Goal: Task Accomplishment & Management: Manage account settings

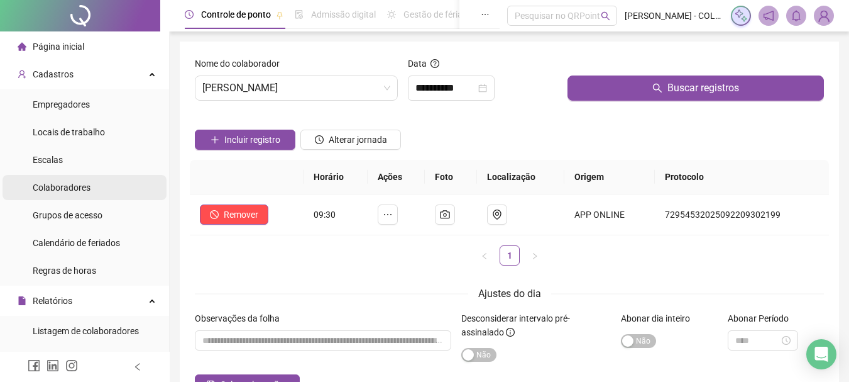
click at [87, 182] on span "Colaboradores" at bounding box center [62, 187] width 58 height 10
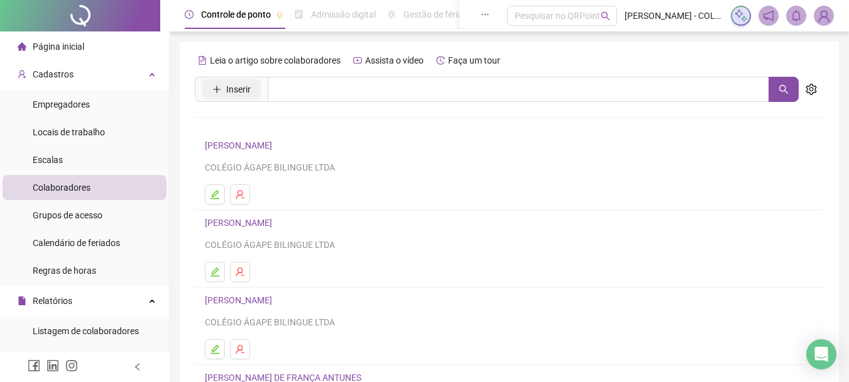
click at [213, 89] on icon "plus" at bounding box center [217, 89] width 9 height 9
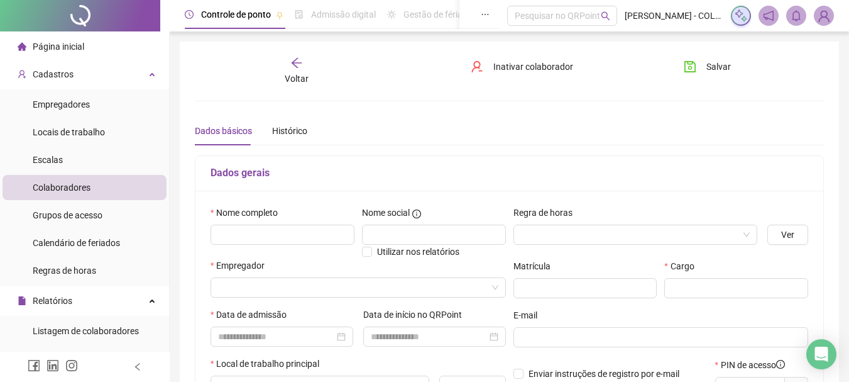
type input "*****"
click at [273, 229] on input "text" at bounding box center [283, 234] width 144 height 20
type input "**********"
click at [695, 287] on input "text" at bounding box center [737, 288] width 144 height 20
type input "**********"
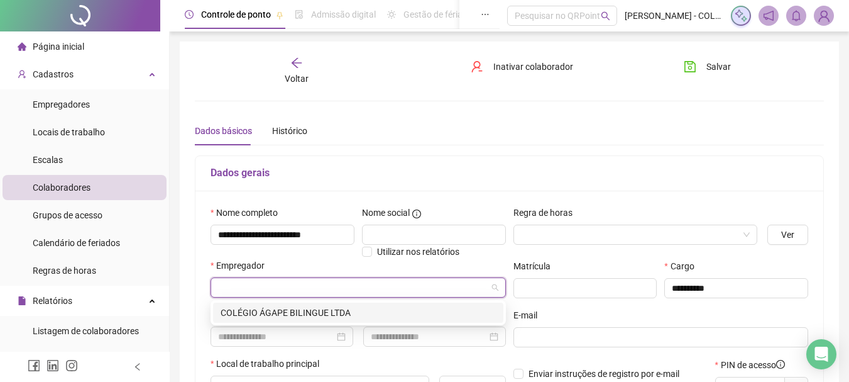
click at [417, 292] on input "search" at bounding box center [352, 287] width 269 height 19
click at [370, 310] on div "COLÉGIO ÁGAPE BILINGUE LTDA" at bounding box center [358, 313] width 275 height 14
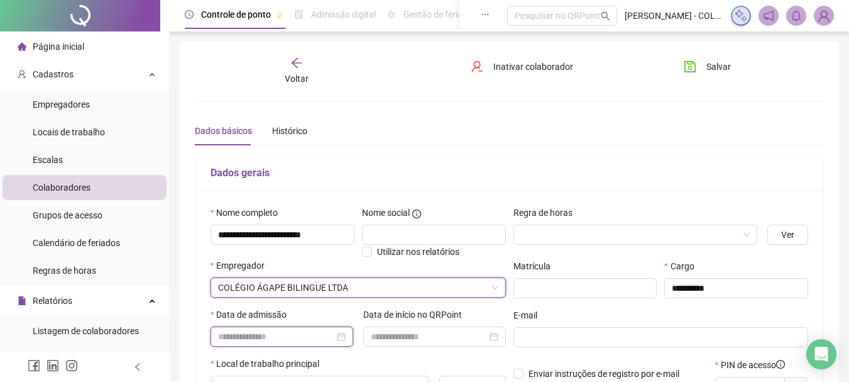
click at [307, 332] on input at bounding box center [276, 336] width 116 height 14
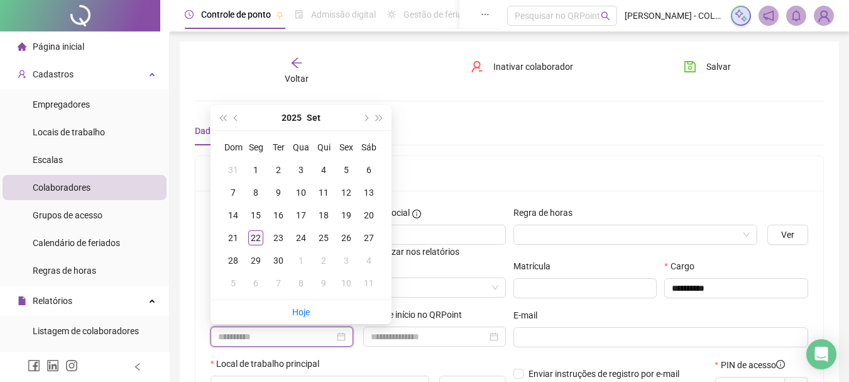
type input "**********"
click at [246, 234] on td "22" at bounding box center [256, 237] width 23 height 23
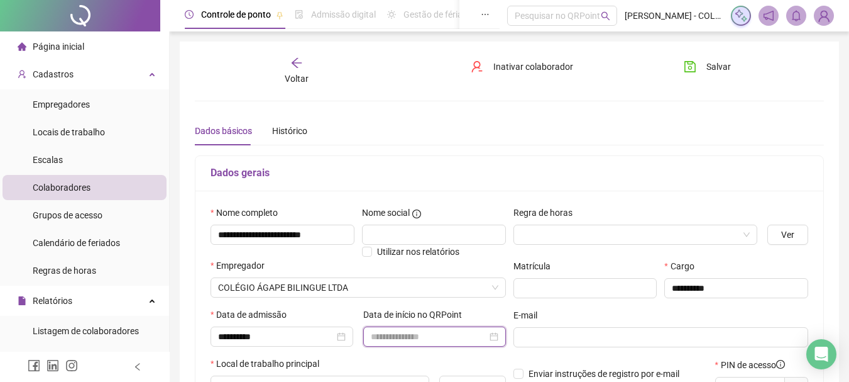
click at [417, 334] on input at bounding box center [429, 336] width 116 height 14
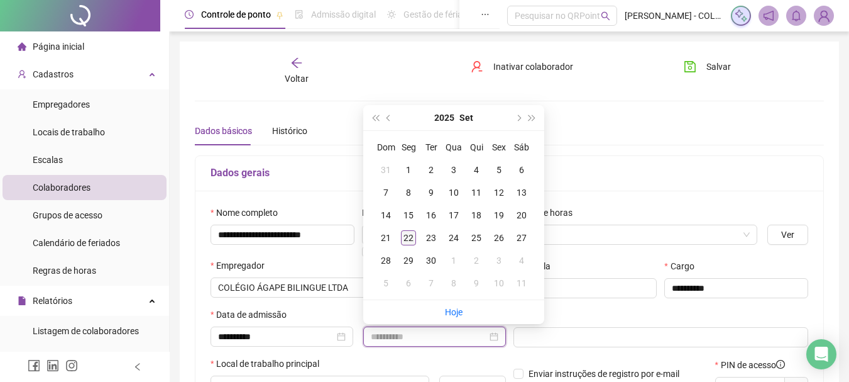
type input "**********"
click at [404, 237] on div "22" at bounding box center [408, 237] width 15 height 15
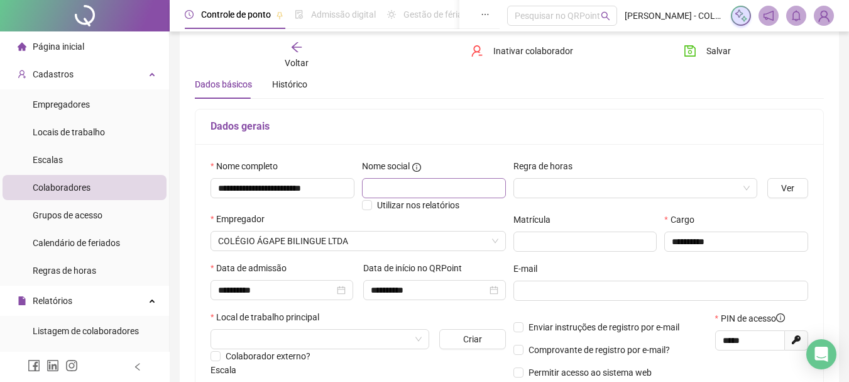
scroll to position [126, 0]
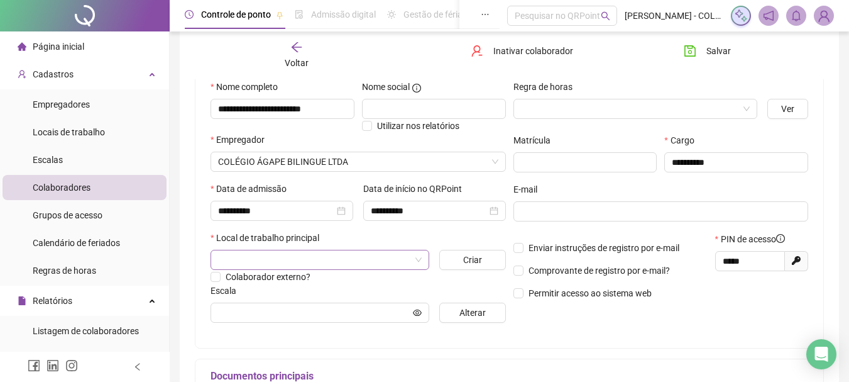
click at [382, 262] on input "search" at bounding box center [314, 259] width 192 height 19
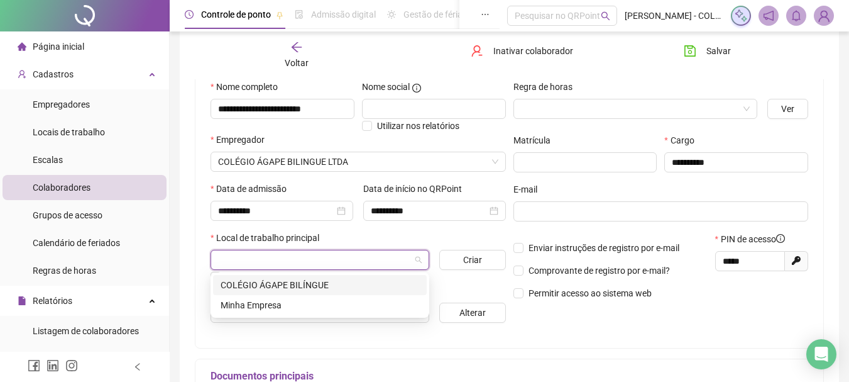
click at [270, 289] on div "COLÉGIO ÁGAPE BILÍNGUE" at bounding box center [320, 285] width 199 height 14
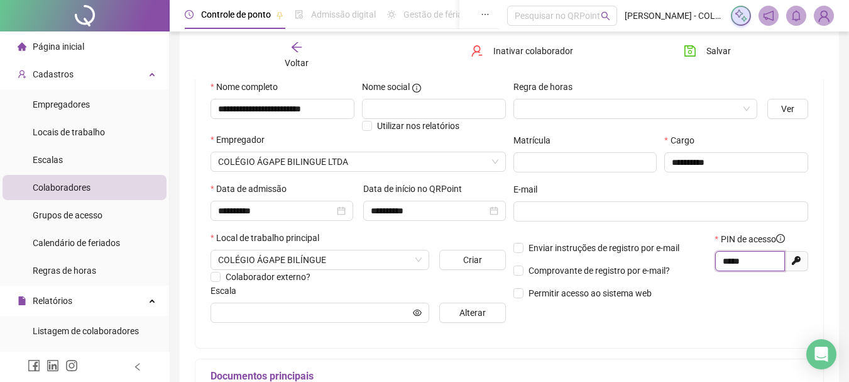
drag, startPoint x: 764, startPoint y: 260, endPoint x: 716, endPoint y: 261, distance: 47.8
click at [716, 261] on span "*****" at bounding box center [750, 261] width 70 height 20
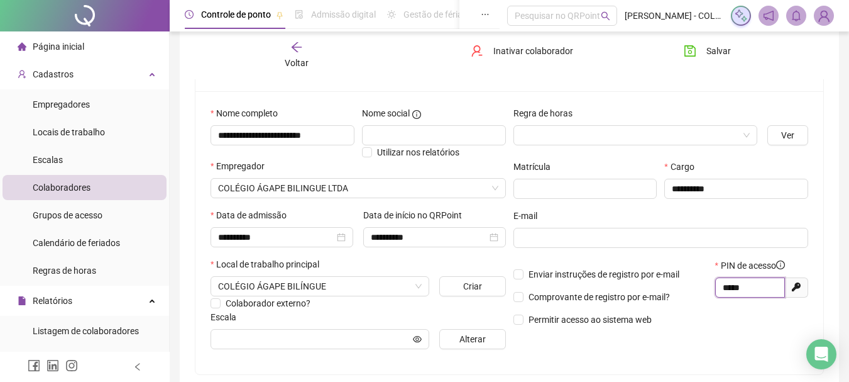
scroll to position [0, 0]
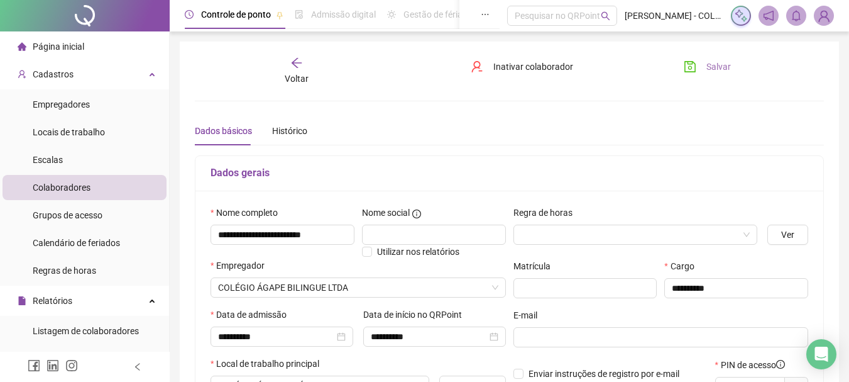
click at [717, 63] on span "Salvar" at bounding box center [719, 67] width 25 height 14
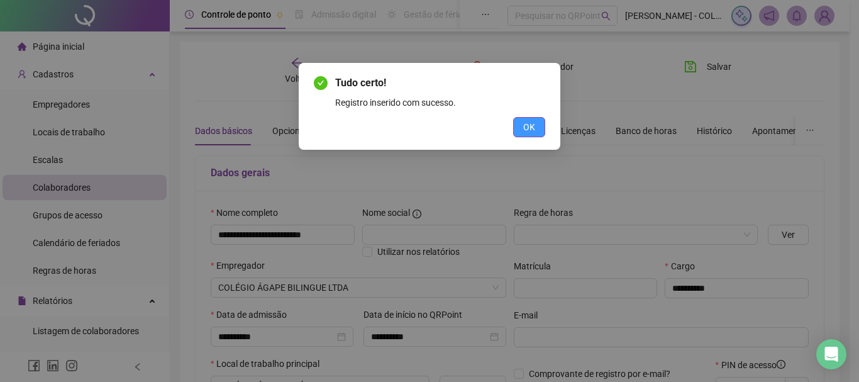
click at [533, 128] on span "OK" at bounding box center [529, 127] width 12 height 14
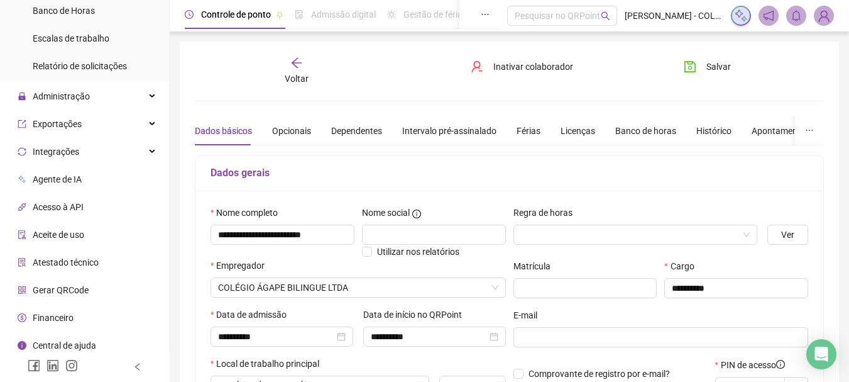
scroll to position [492, 0]
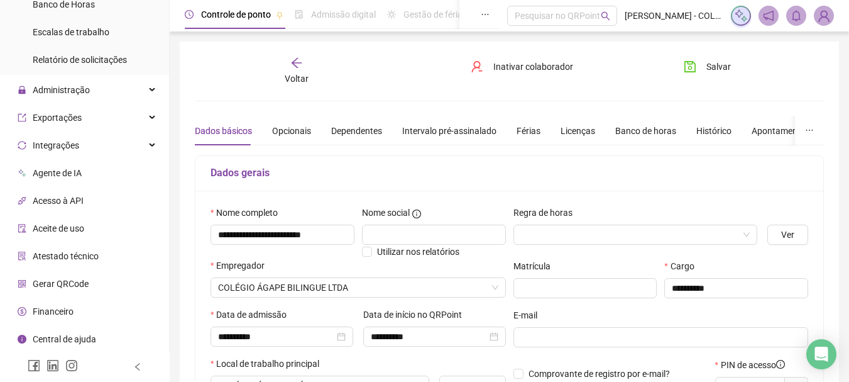
click at [71, 282] on span "Gerar QRCode" at bounding box center [61, 284] width 56 height 10
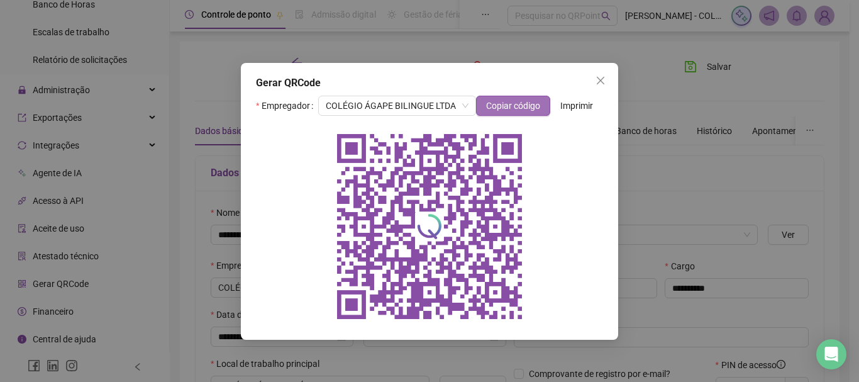
click at [502, 104] on span "Copiar código" at bounding box center [513, 106] width 54 height 14
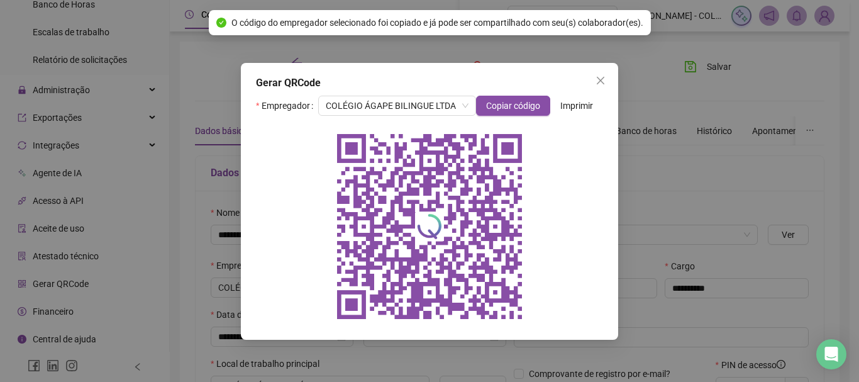
click at [733, 197] on div "Gerar QRCode Empregador COLÉGIO ÁGAPE BILINGUE LTDA Copiar código Imprimir" at bounding box center [429, 191] width 859 height 382
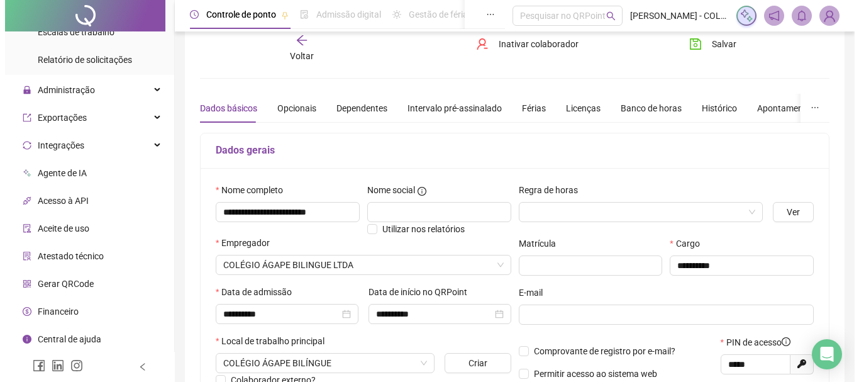
scroll to position [63, 0]
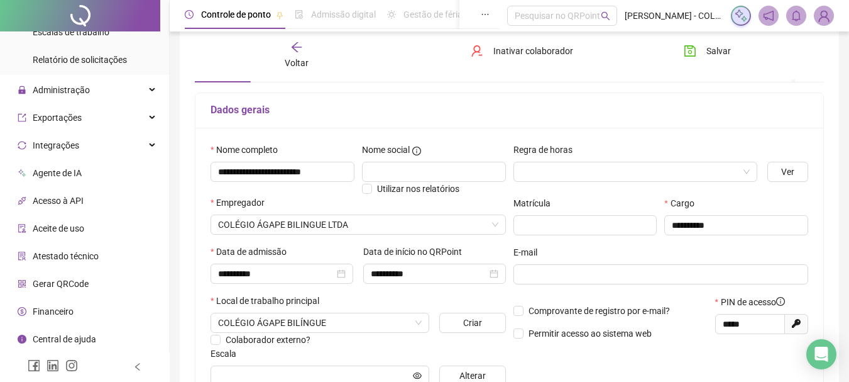
click at [67, 280] on span "Gerar QRCode" at bounding box center [61, 284] width 56 height 10
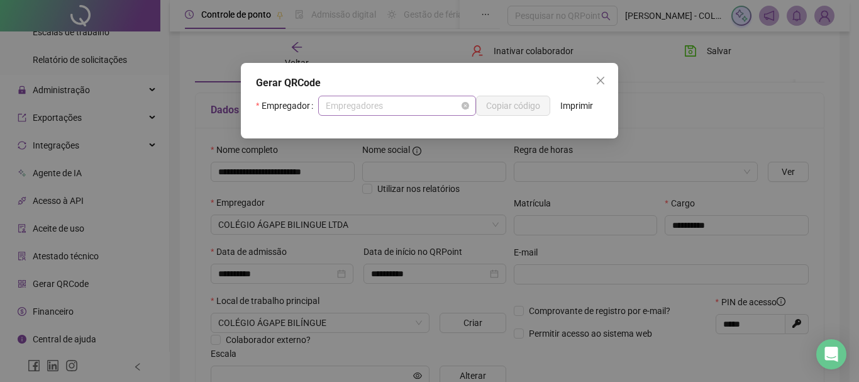
click at [420, 110] on span "Empregadores" at bounding box center [397, 105] width 143 height 19
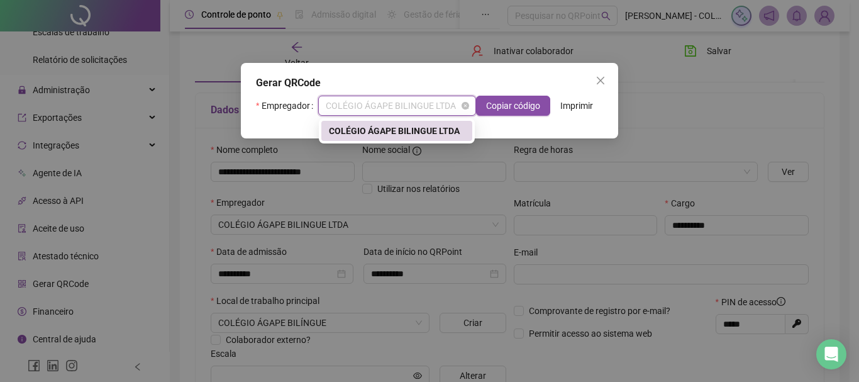
click at [418, 105] on span "COLÉGIO ÁGAPE BILINGUE LTDA" at bounding box center [397, 105] width 143 height 19
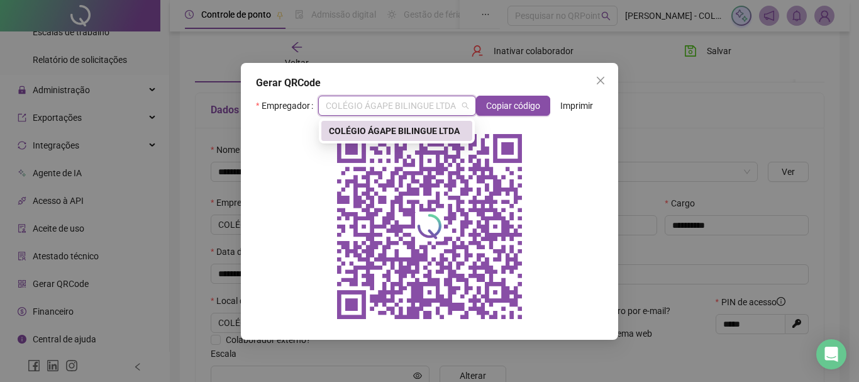
click at [602, 165] on div at bounding box center [429, 226] width 347 height 201
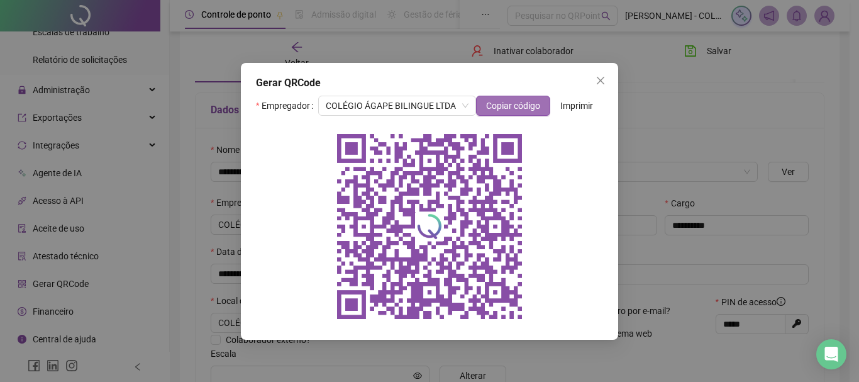
click at [526, 106] on span "Copiar código" at bounding box center [513, 106] width 54 height 14
